Goal: Information Seeking & Learning: Get advice/opinions

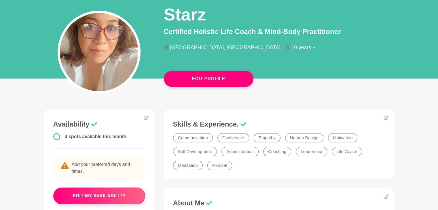
scroll to position [45, 0]
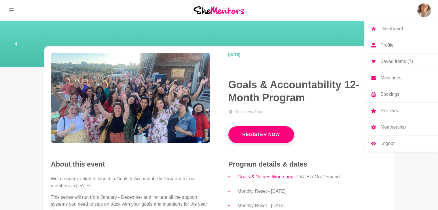
click at [380, 113] on p "Reviews" at bounding box center [388, 111] width 17 height 5
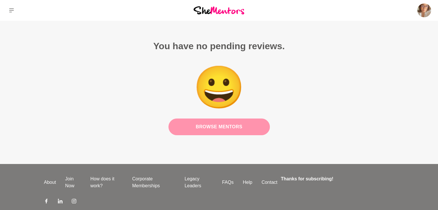
click at [254, 130] on link "Browse Mentors" at bounding box center [218, 127] width 101 height 17
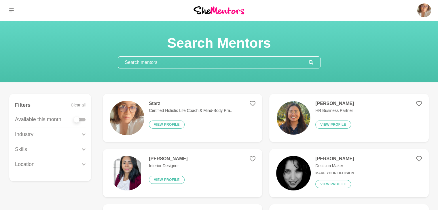
click at [83, 119] on div at bounding box center [80, 119] width 12 height 3
checkbox input "true"
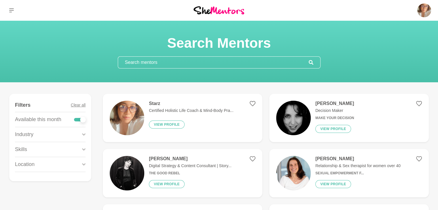
click at [242, 64] on input "text" at bounding box center [213, 63] width 191 height 12
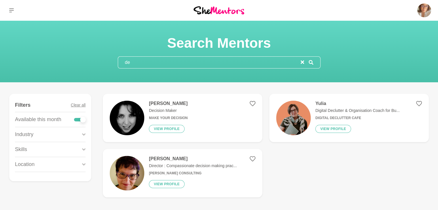
type input "d"
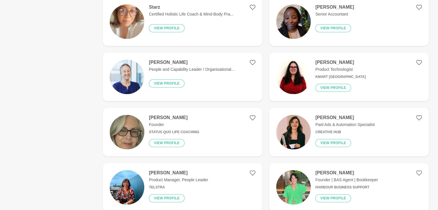
scroll to position [539, 0]
type input "networking"
